Goal: Task Accomplishment & Management: Manage account settings

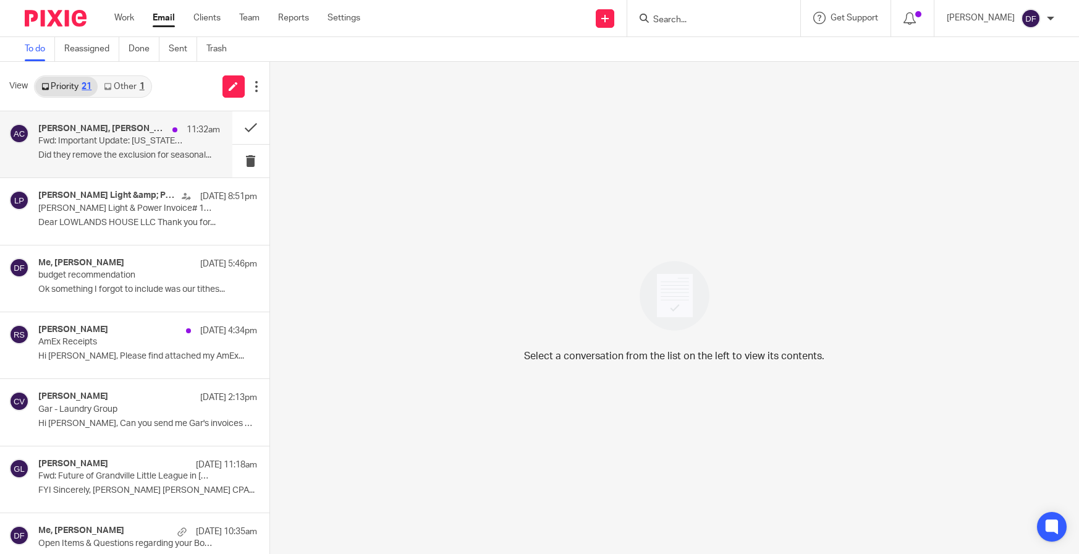
click at [81, 141] on p "Fwd: Important Update: [US_STATE] Sick Time Act (ESTA) for Small Employers – Ef…" at bounding box center [110, 141] width 145 height 11
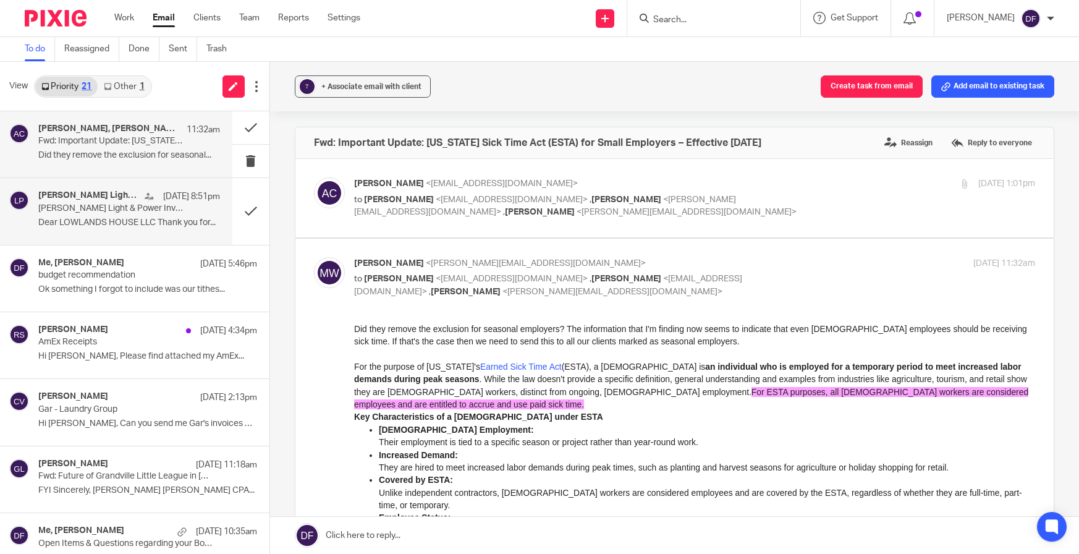
drag, startPoint x: 75, startPoint y: 208, endPoint x: 75, endPoint y: 201, distance: 6.8
click at [75, 203] on p "[PERSON_NAME] Light & Power Invoice# 127480016665 Payment Confirmation" at bounding box center [110, 208] width 145 height 11
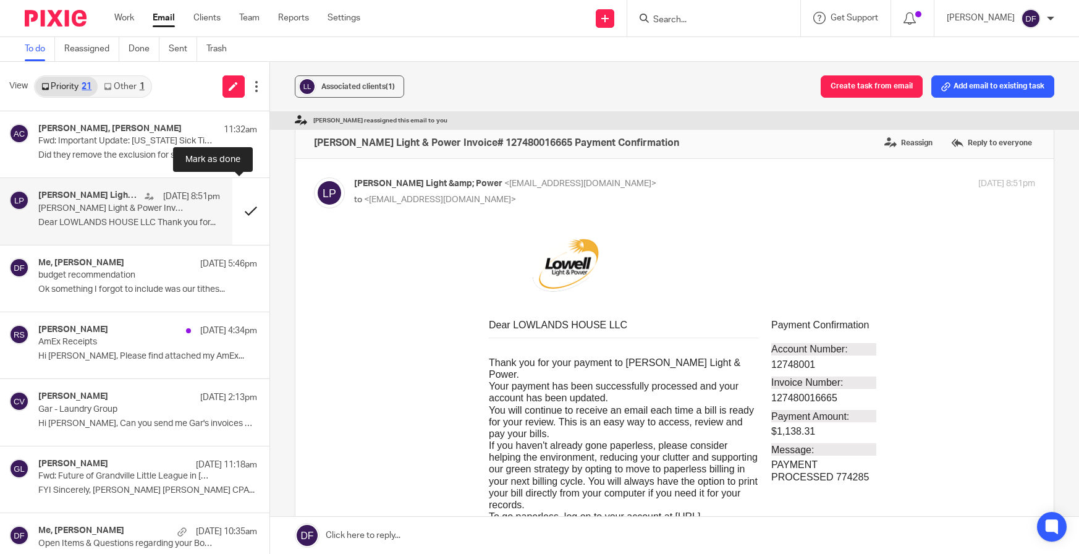
click at [238, 205] on button at bounding box center [250, 211] width 37 height 66
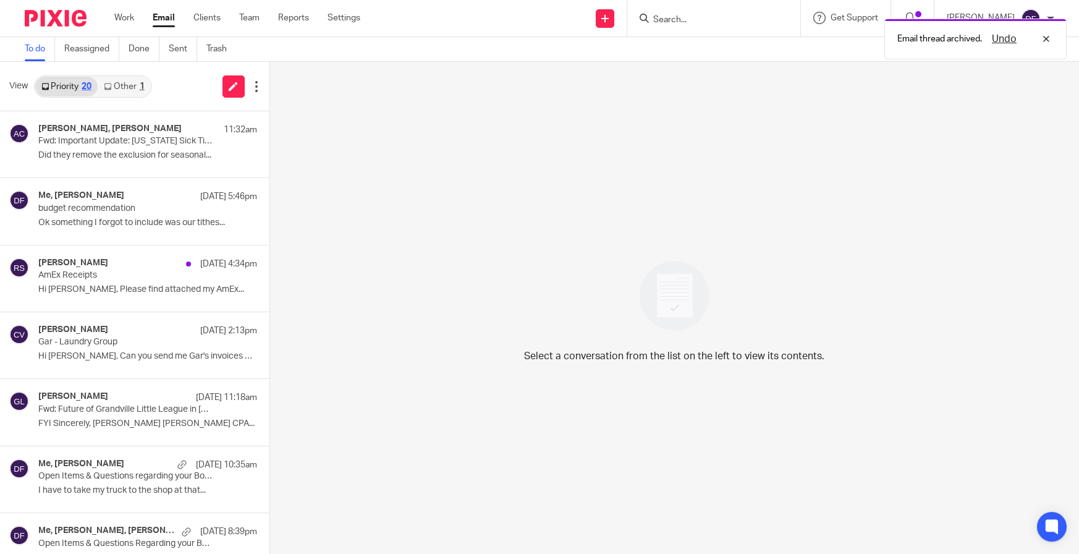
click at [137, 84] on link "Other 1" at bounding box center [124, 87] width 53 height 20
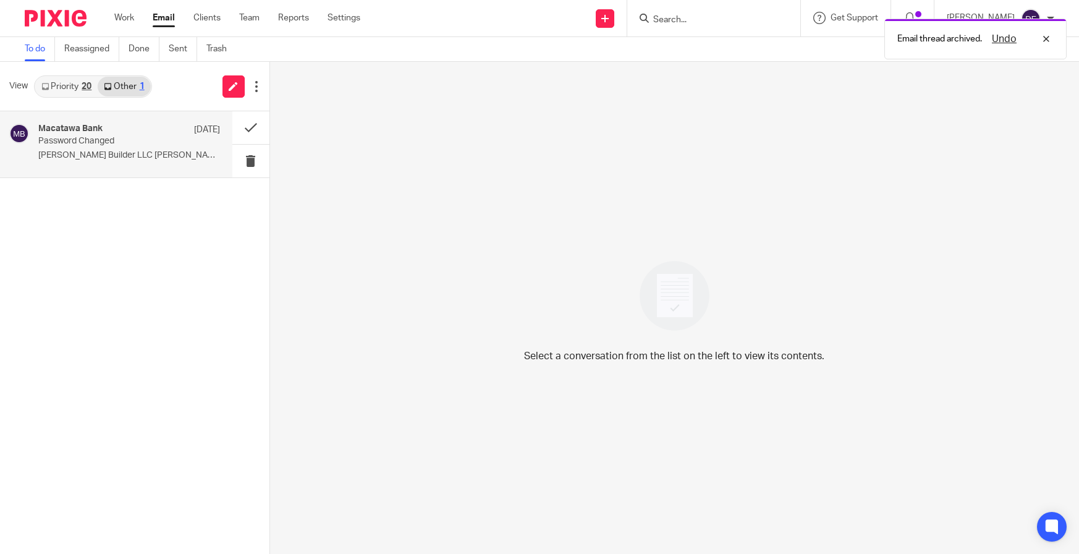
click at [79, 160] on p "[PERSON_NAME] Builder LLC [PERSON_NAME] Your..." at bounding box center [129, 155] width 182 height 11
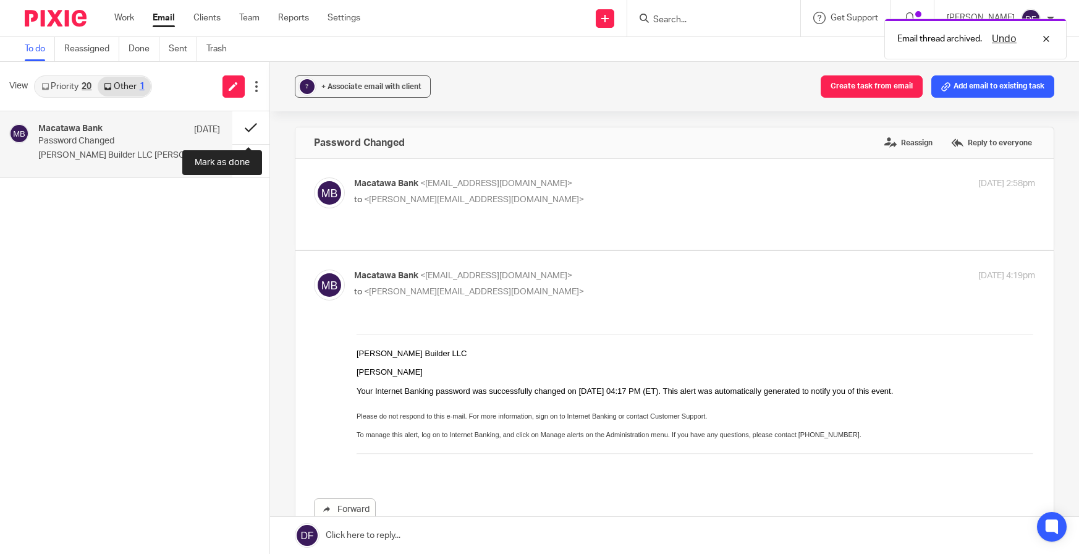
click at [244, 119] on button at bounding box center [250, 127] width 37 height 33
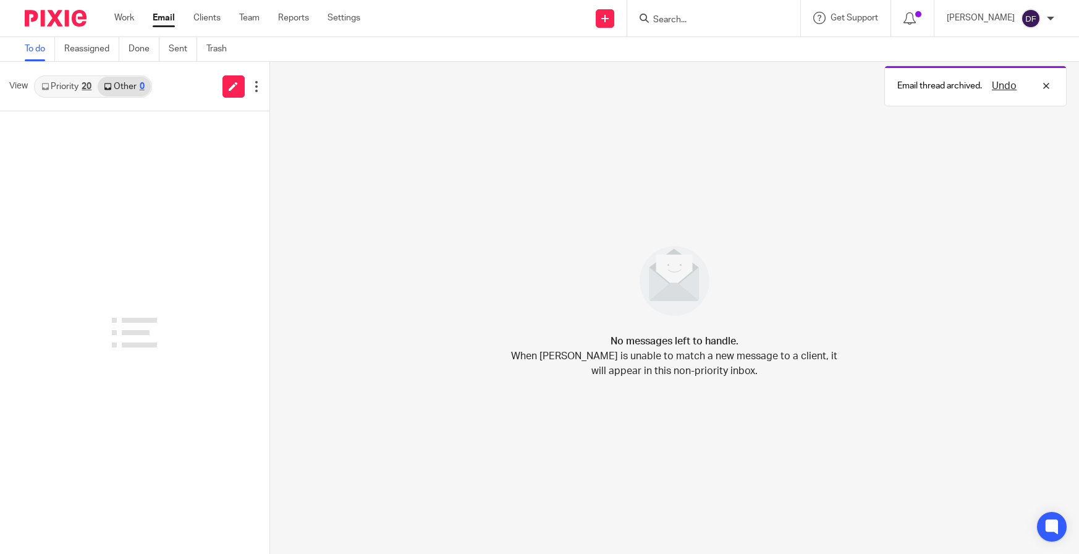
click at [58, 86] on link "Priority 20" at bounding box center [66, 87] width 62 height 20
